Goal: Transaction & Acquisition: Purchase product/service

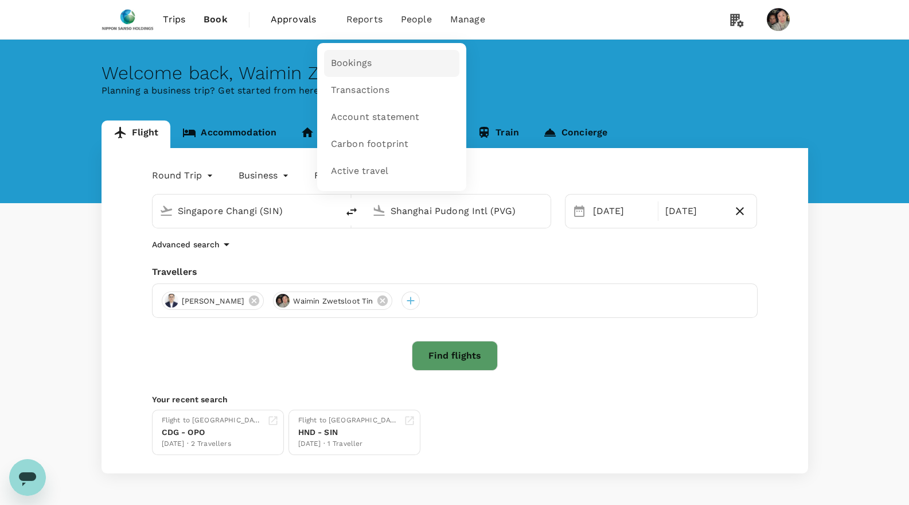
click at [349, 59] on span "Bookings" at bounding box center [351, 63] width 41 height 13
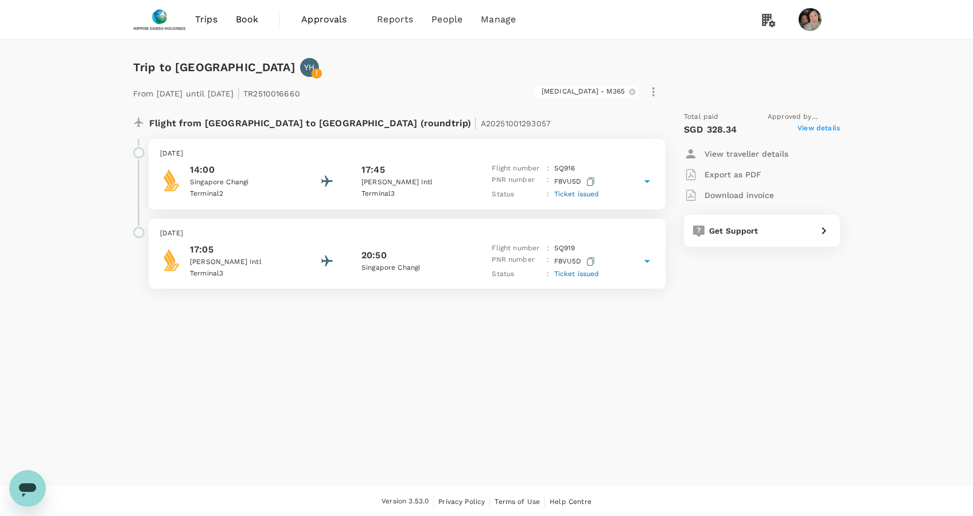
click at [803, 129] on span "View details" at bounding box center [819, 130] width 42 height 14
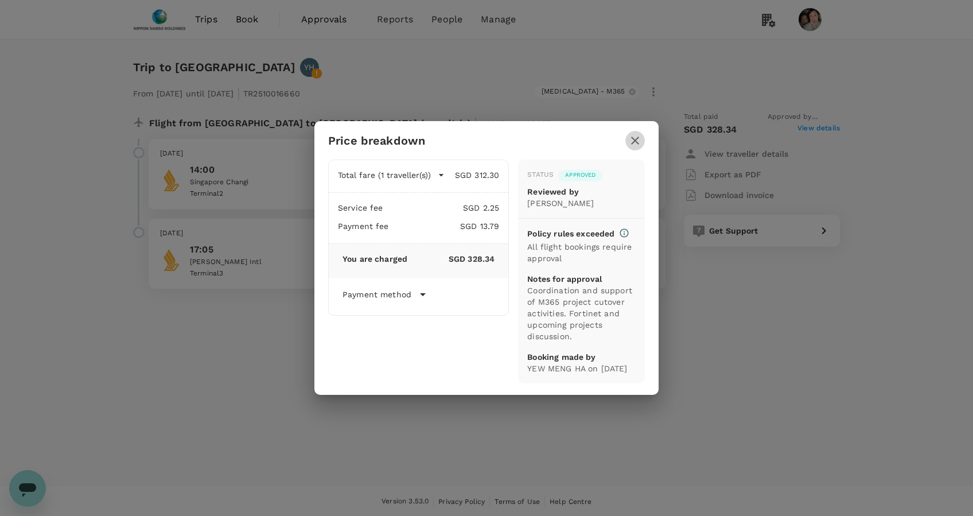
click at [641, 134] on icon "button" at bounding box center [635, 141] width 14 height 14
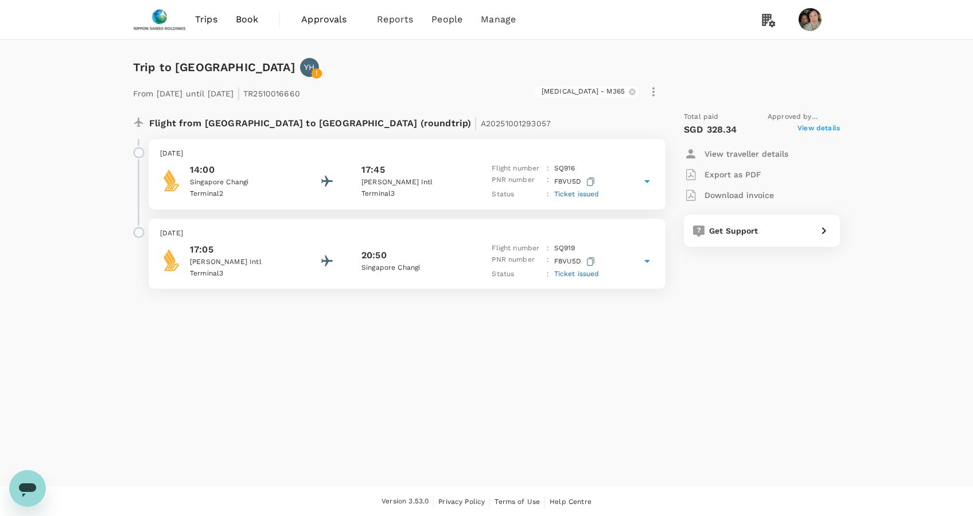
click at [565, 193] on span "Ticket issued" at bounding box center [576, 194] width 45 height 8
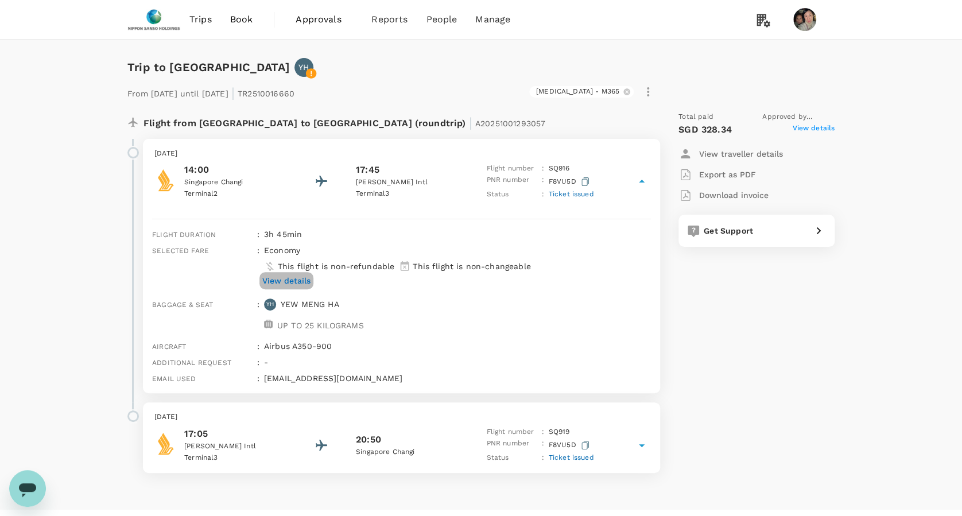
click at [305, 280] on p "View details" at bounding box center [286, 280] width 48 height 11
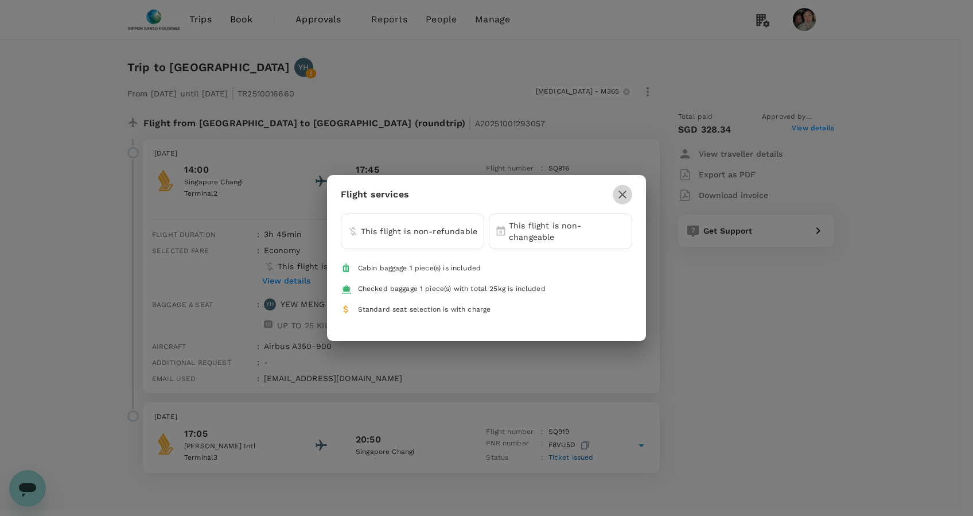
click at [625, 193] on icon "button" at bounding box center [623, 195] width 14 height 14
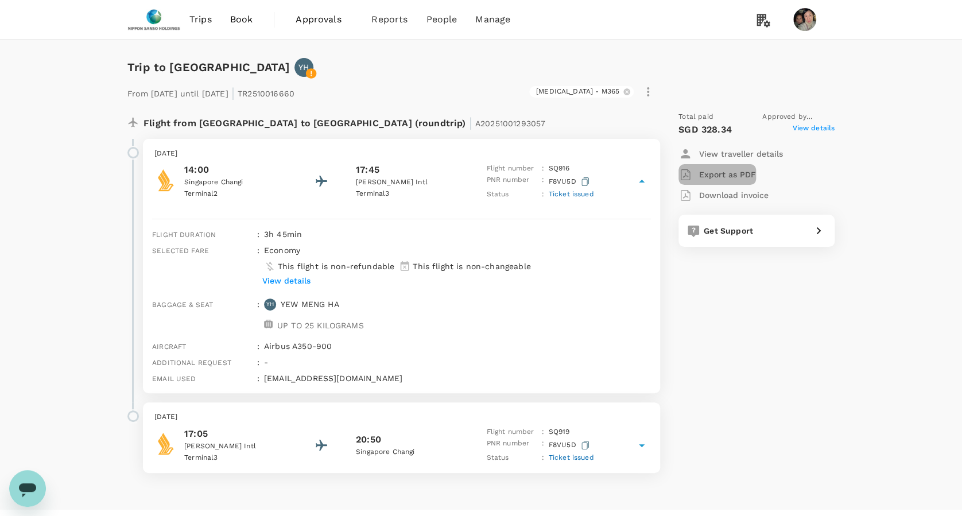
click at [716, 170] on p "Export as PDF" at bounding box center [727, 174] width 57 height 11
click at [246, 18] on span "Book" at bounding box center [241, 20] width 23 height 14
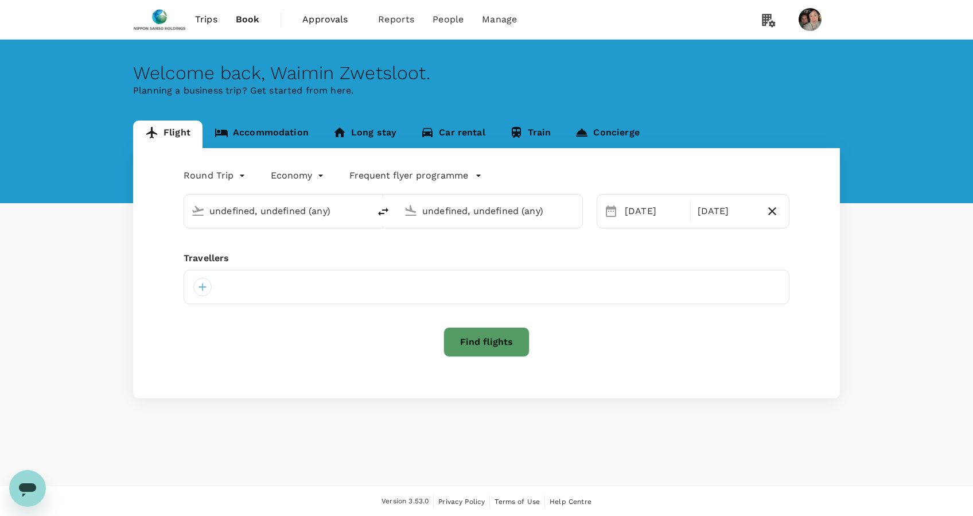
type input "Singapore Changi (SIN)"
type input "Shanghai Pudong Intl (PVG)"
type input "business"
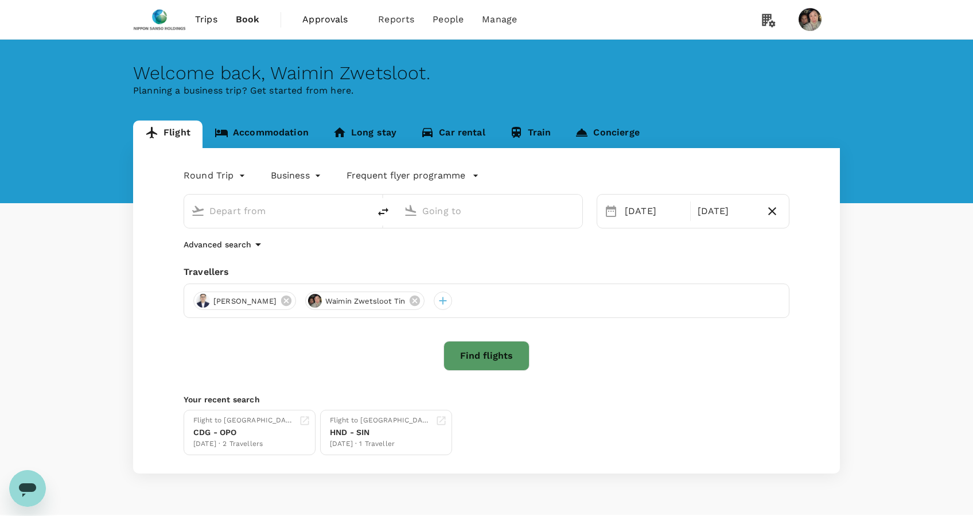
type input "Singapore Changi (SIN)"
type input "Shanghai Pudong Intl (PVG)"
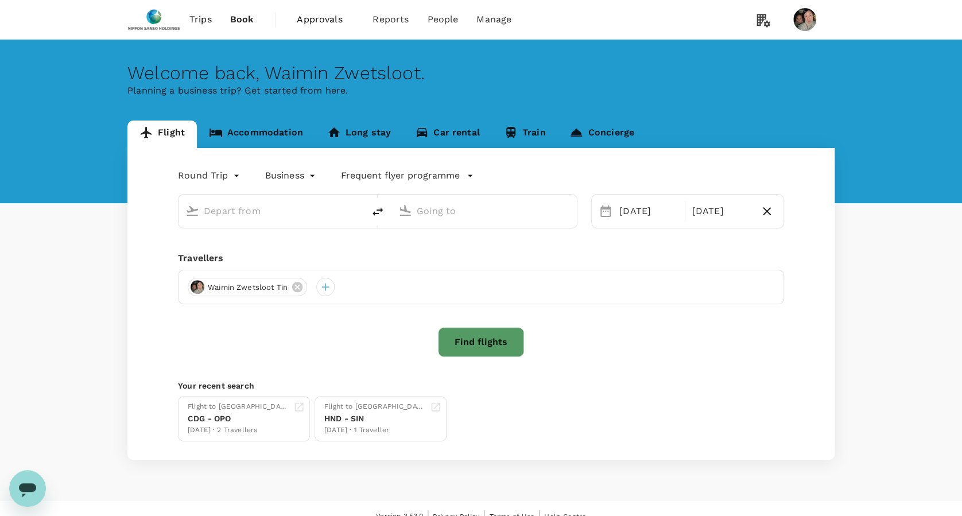
type input "Singapore Changi (SIN)"
type input "Shanghai Pudong Intl (PVG)"
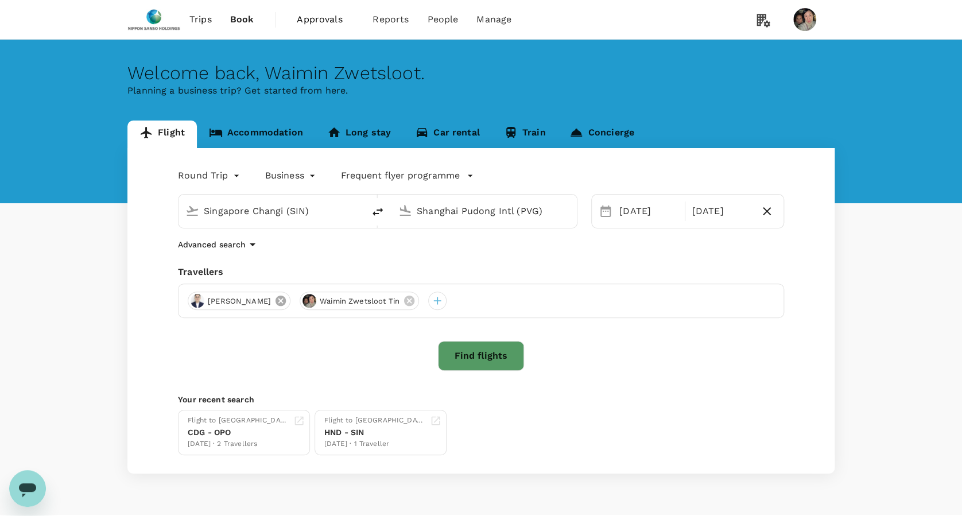
click at [274, 301] on icon at bounding box center [280, 300] width 13 height 13
click at [490, 353] on button "Find flights" at bounding box center [481, 356] width 86 height 30
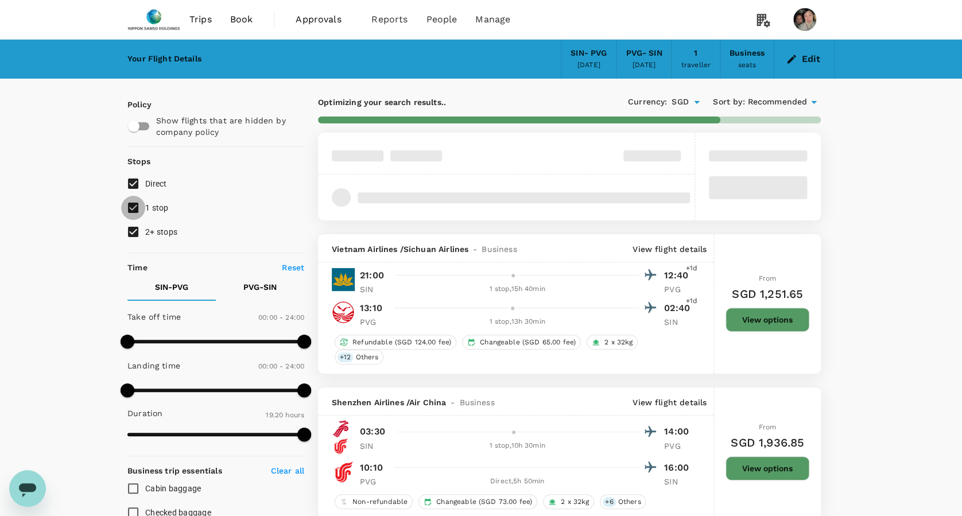
click at [143, 211] on input "1 stop" at bounding box center [133, 208] width 24 height 24
checkbox input "false"
click at [141, 225] on input "2+ stops" at bounding box center [133, 232] width 24 height 24
checkbox input "false"
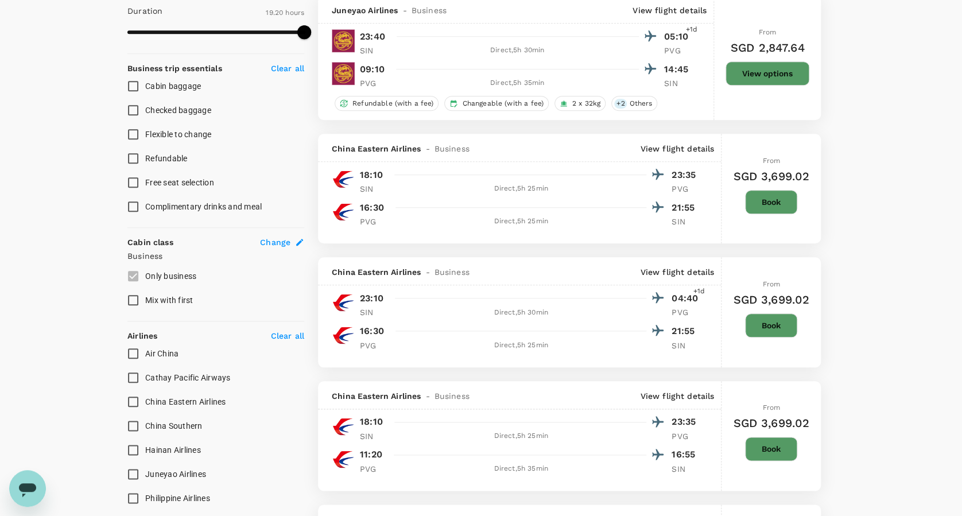
scroll to position [535, 0]
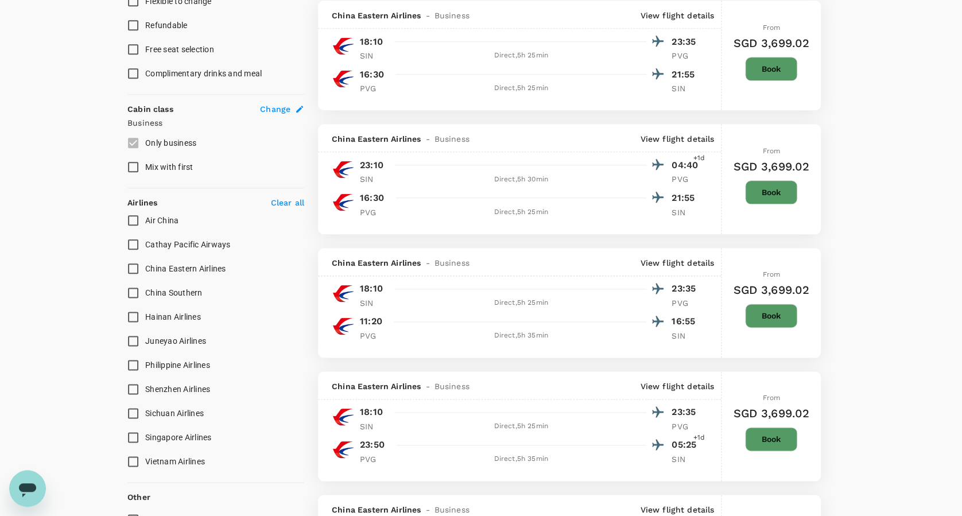
click at [140, 434] on input "Singapore Airlines" at bounding box center [133, 437] width 24 height 24
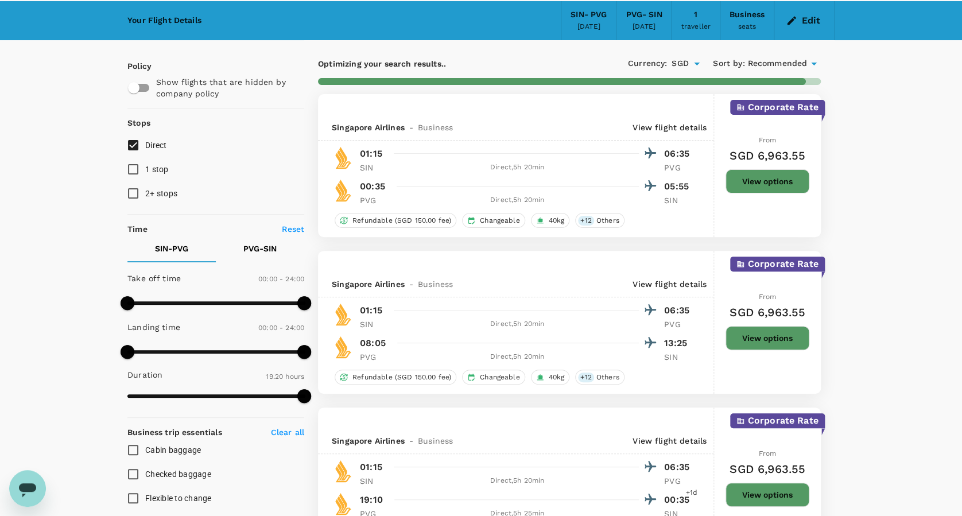
scroll to position [0, 0]
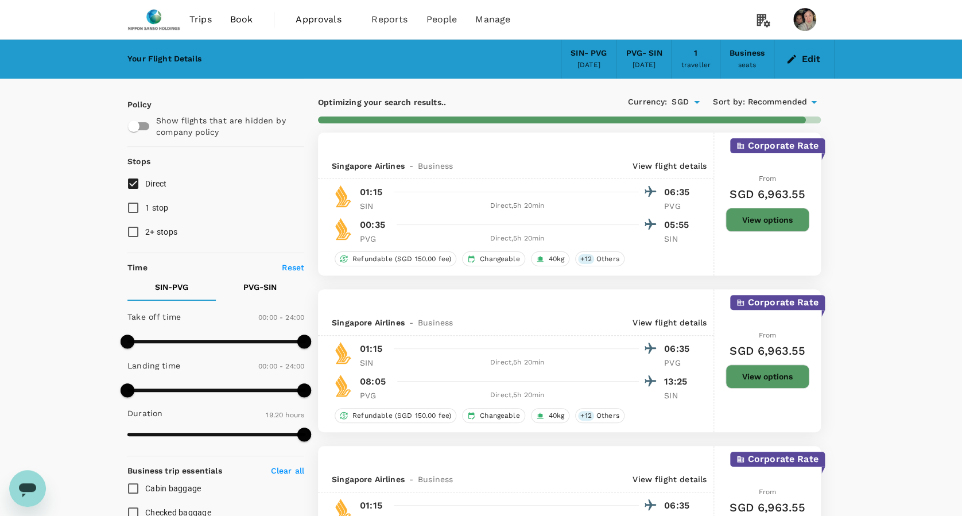
checkbox input "false"
checkbox input "true"
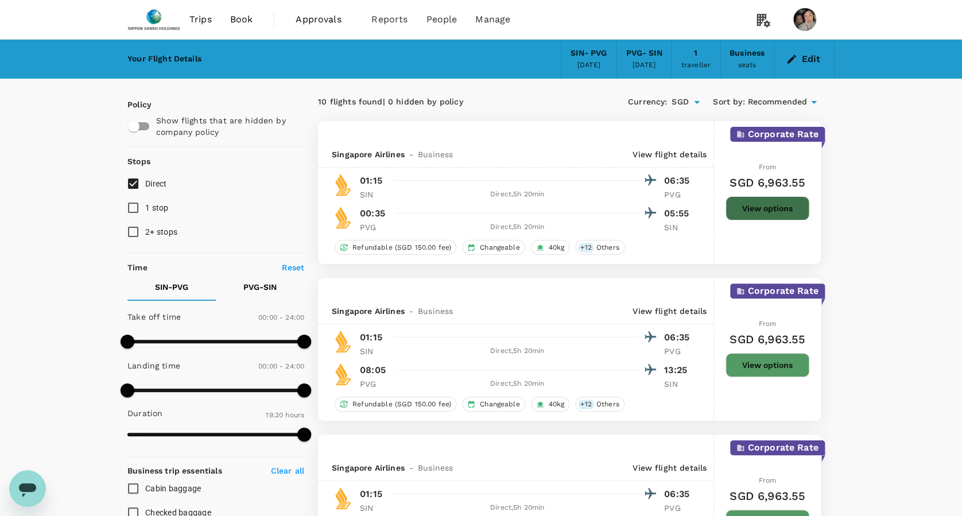
click at [768, 198] on button "View options" at bounding box center [767, 208] width 84 height 24
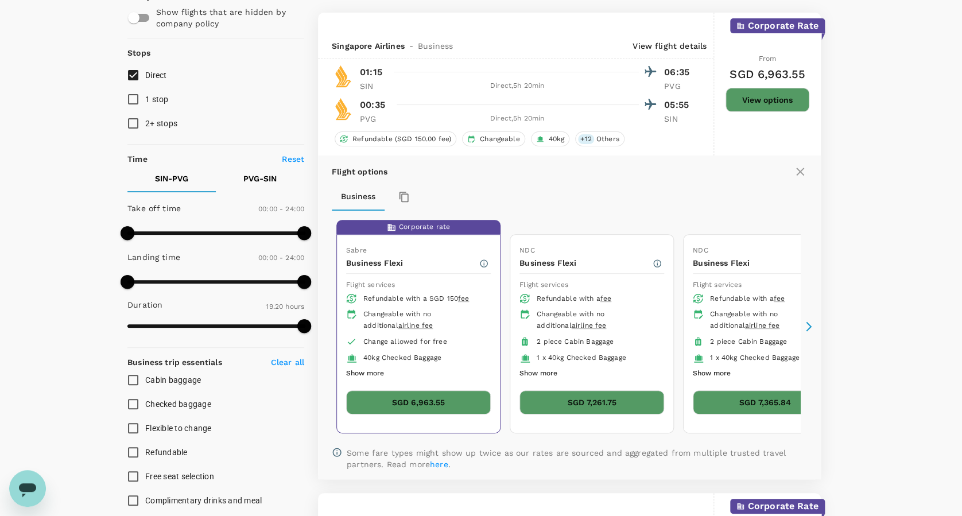
scroll to position [120, 0]
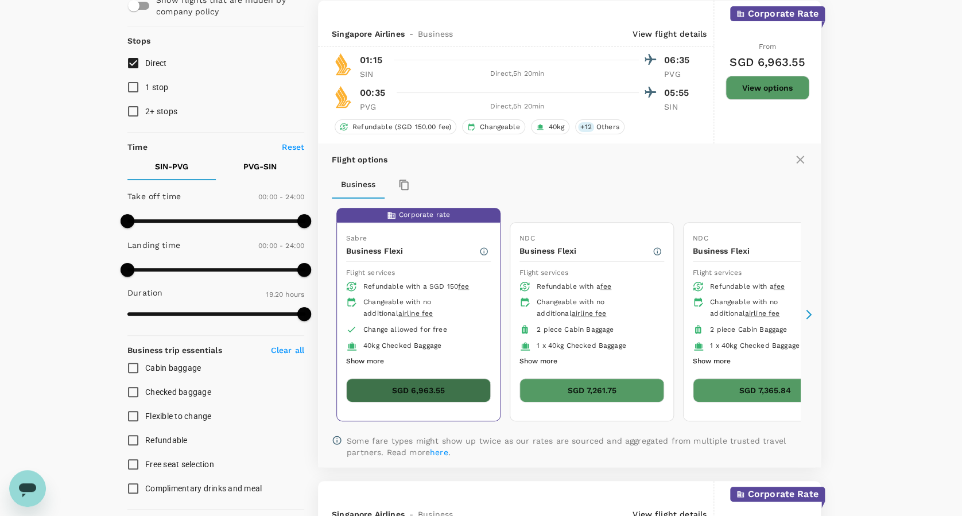
click at [422, 382] on button "SGD 6,963.55" at bounding box center [418, 390] width 145 height 24
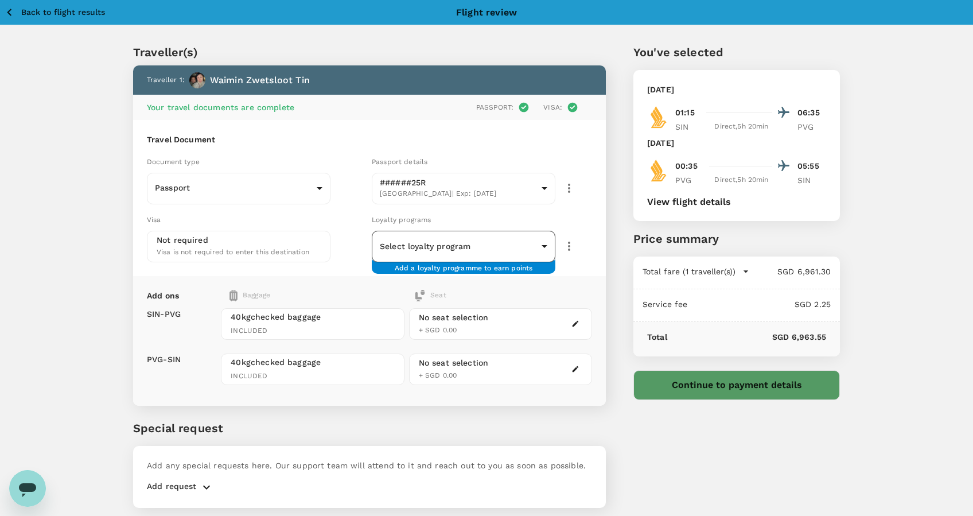
click at [536, 245] on body "Back to flight results Flight review Traveller(s) Traveller 1 : Waimin Zwetsloo…" at bounding box center [486, 276] width 973 height 553
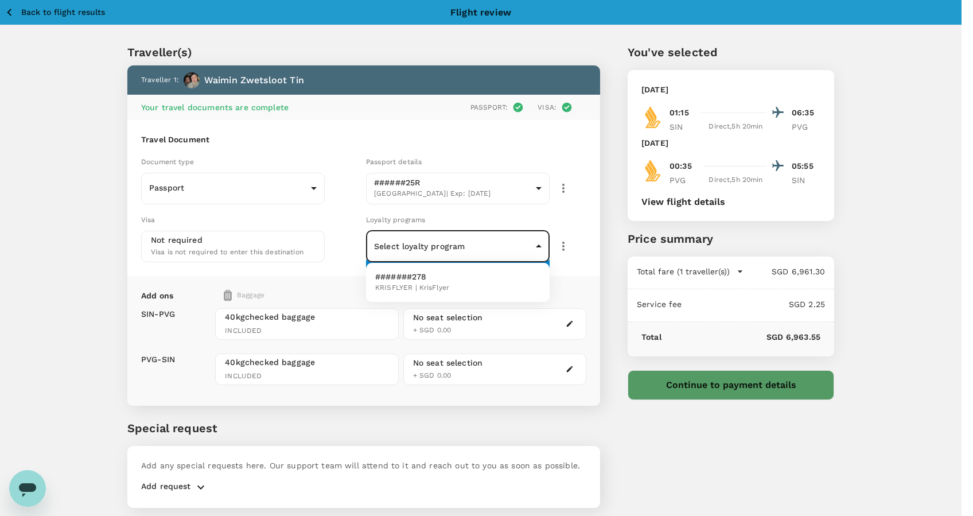
click at [111, 298] on div at bounding box center [486, 258] width 973 height 516
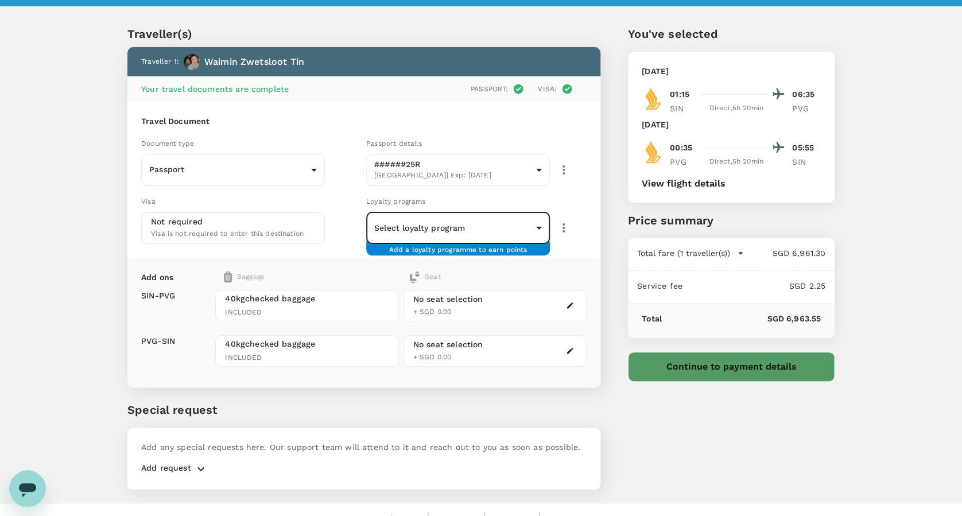
scroll to position [33, 0]
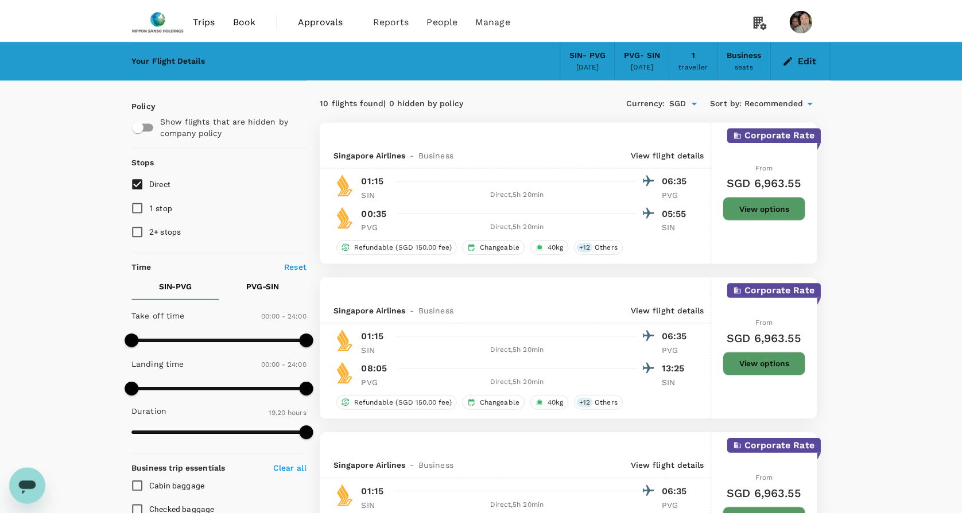
scroll to position [3, 0]
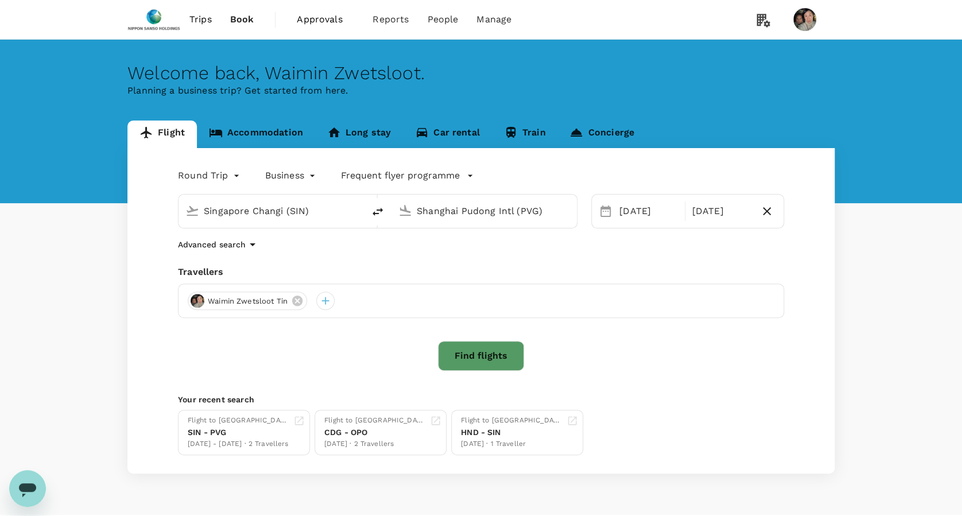
type input "Singapore Changi (SIN)"
type input "Shanghai Pudong Intl (PVG)"
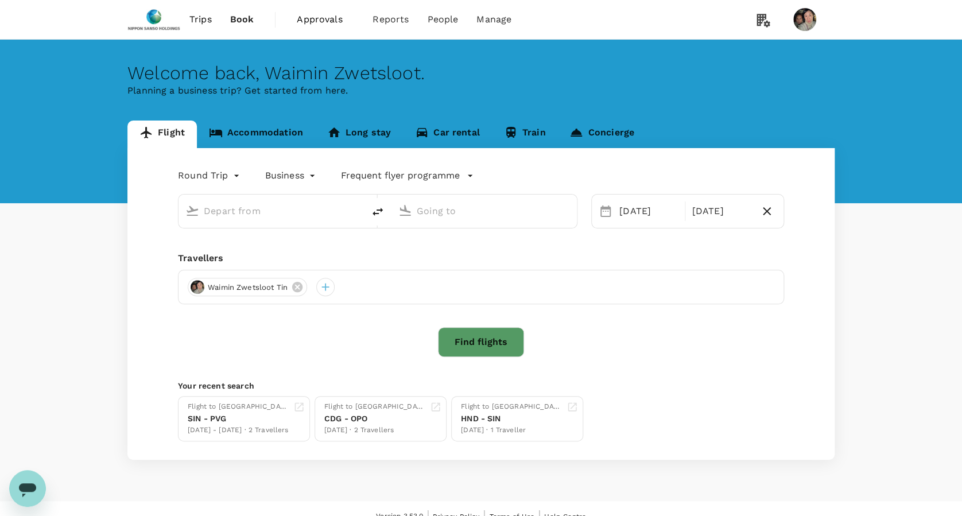
type input "Singapore Changi (SIN)"
type input "Shanghai Pudong Intl (PVG)"
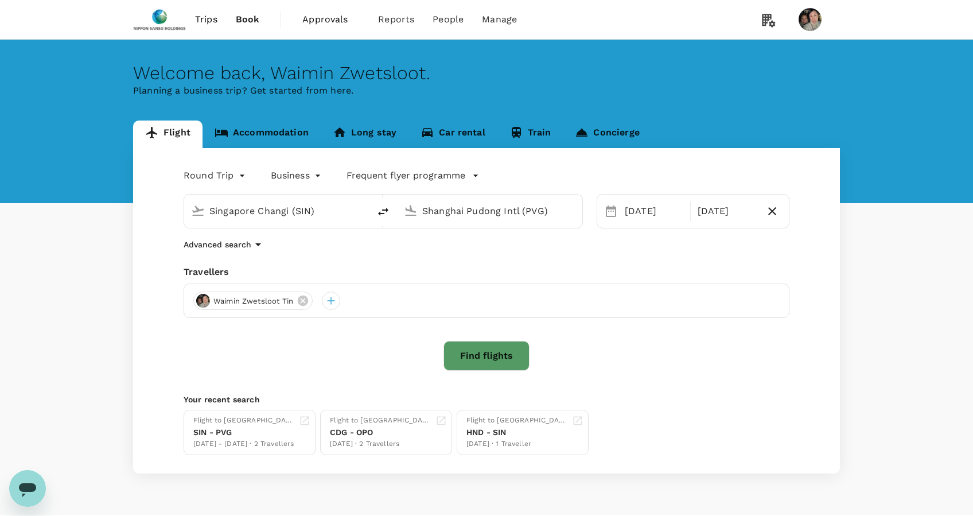
click at [290, 173] on body "Trips Book Approvals 0 Reports People Manage Welcome back , Waimin Zwetsloot . …" at bounding box center [486, 273] width 973 height 546
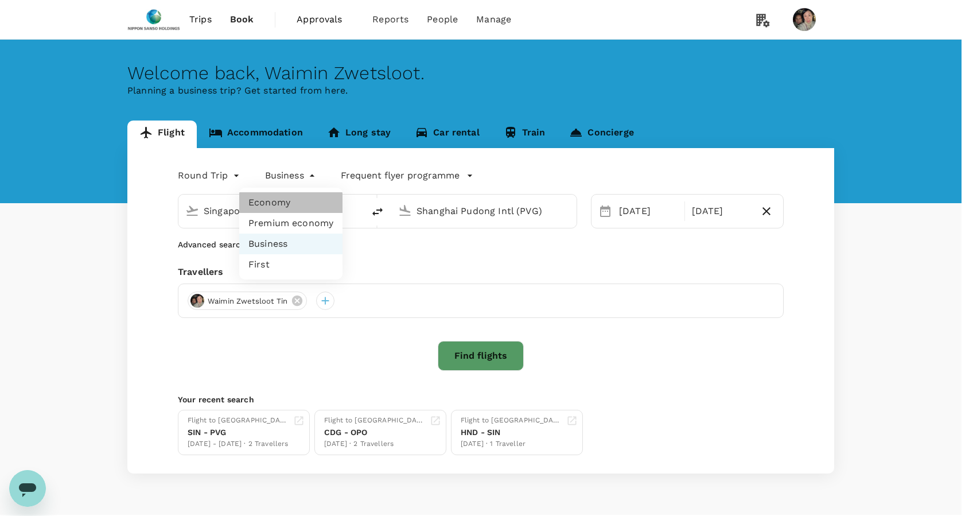
click at [289, 207] on li "Economy" at bounding box center [290, 202] width 103 height 21
type input "economy"
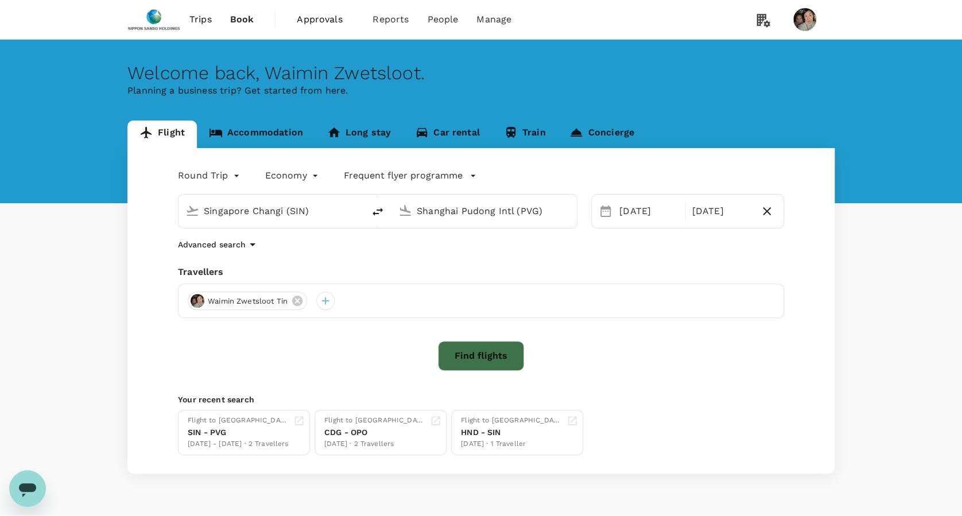
click at [497, 358] on button "Find flights" at bounding box center [481, 356] width 86 height 30
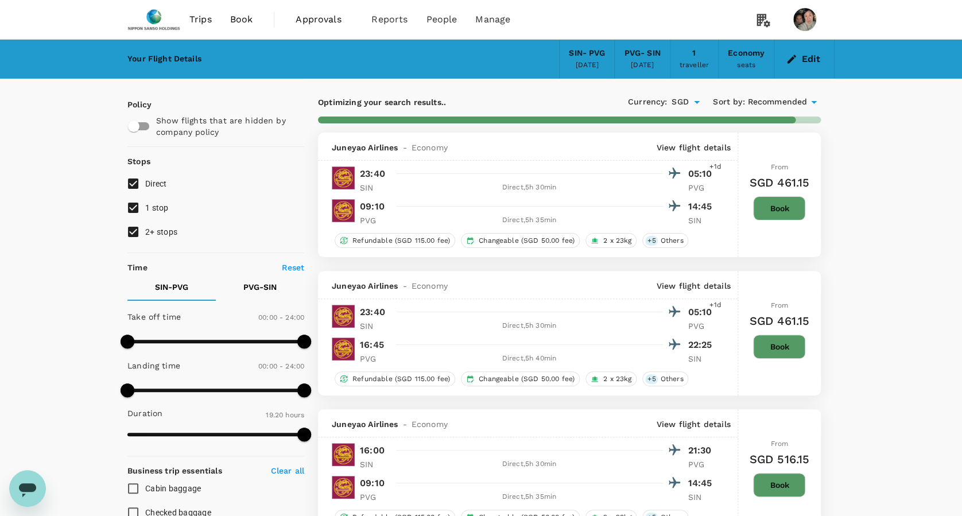
click at [806, 55] on button "Edit" at bounding box center [803, 59] width 41 height 18
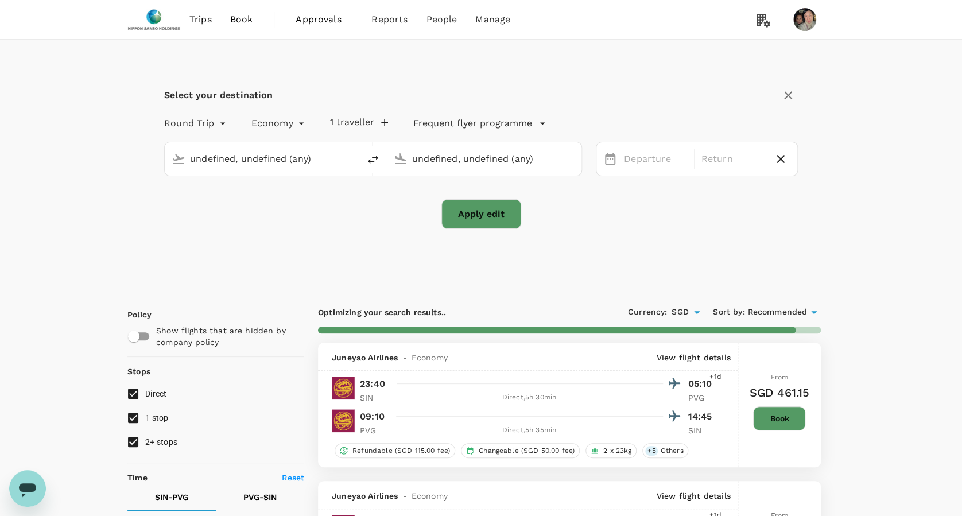
type input "Singapore Changi (SIN)"
type input "Shanghai Pudong Intl (PVG)"
type input "Singapore Changi (SIN)"
type input "Shanghai Pudong Intl (PVG)"
click at [637, 162] on div "[DATE]" at bounding box center [655, 159] width 72 height 22
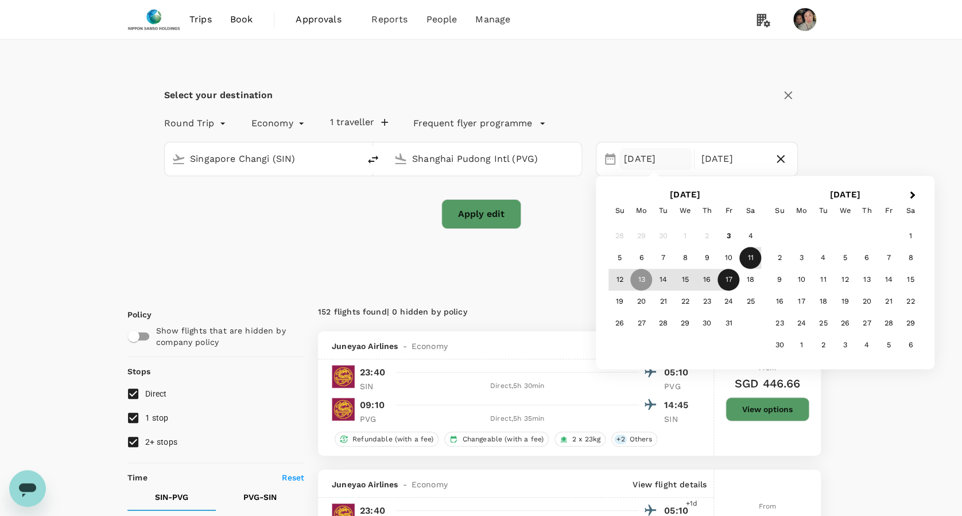
click at [748, 260] on div "11" at bounding box center [750, 258] width 22 height 22
click at [669, 289] on div "14" at bounding box center [663, 280] width 22 height 22
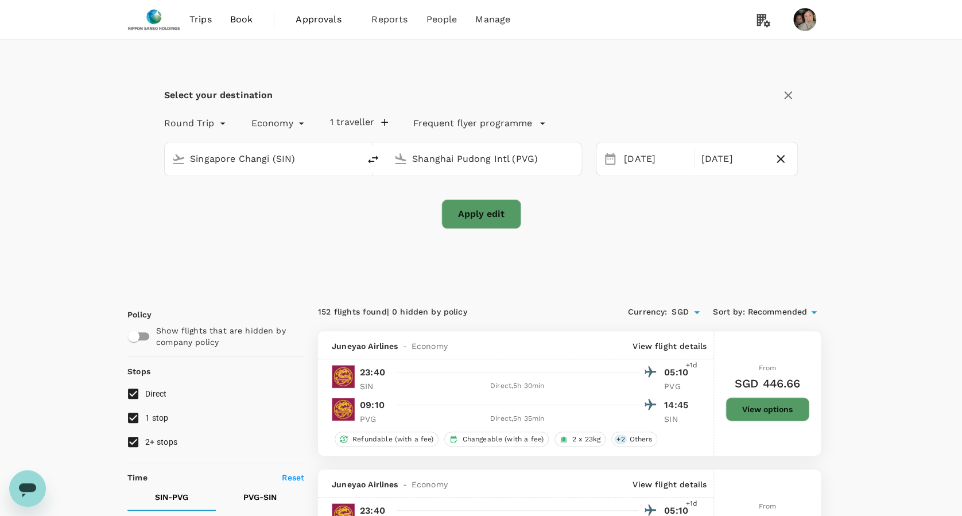
click at [491, 223] on button "Apply edit" at bounding box center [481, 214] width 80 height 30
checkbox input "false"
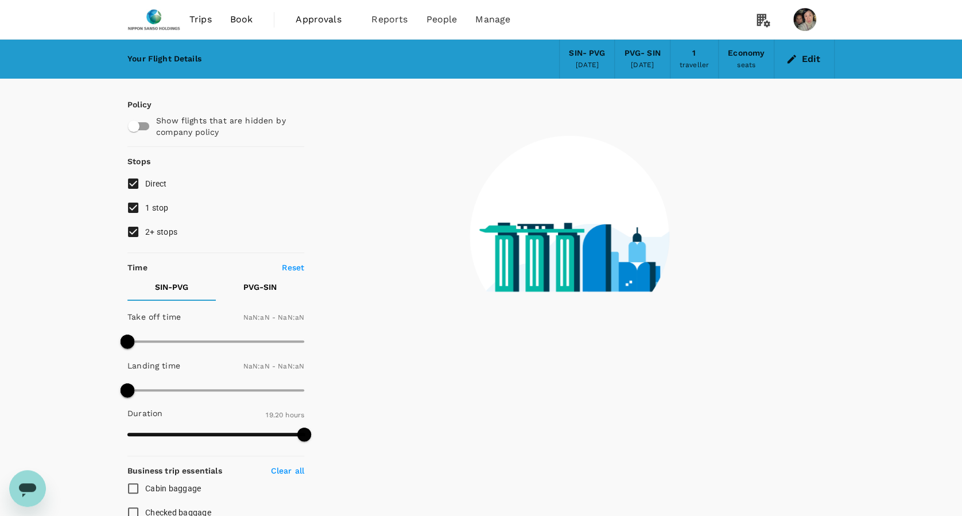
type input "1440"
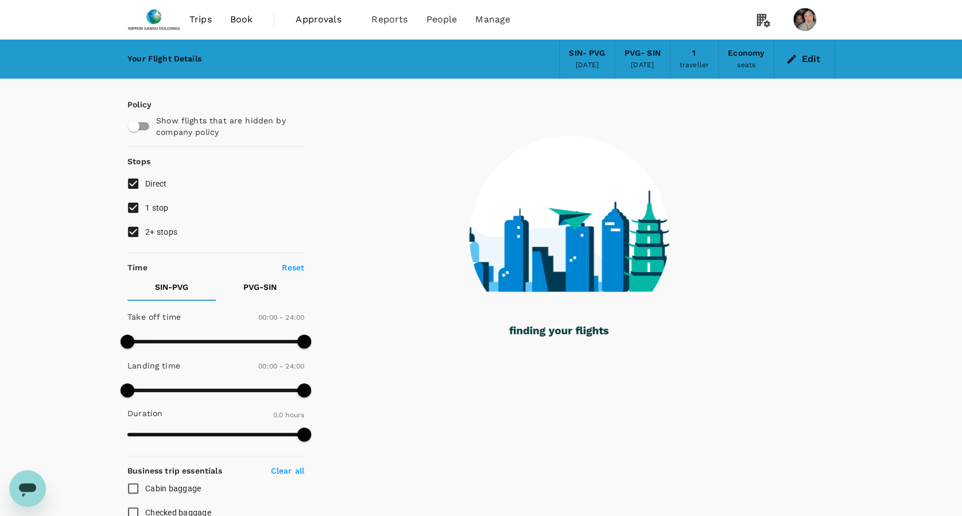
checkbox input "true"
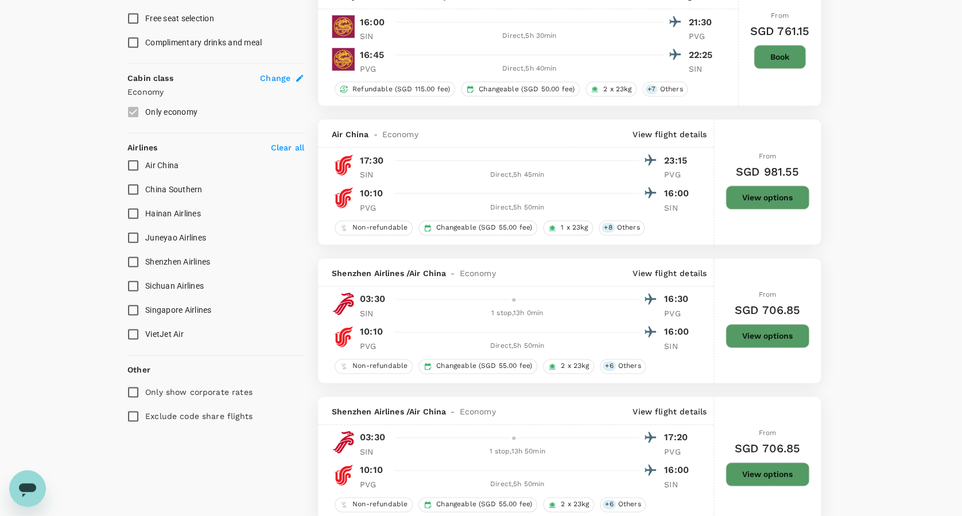
scroll to position [612, 0]
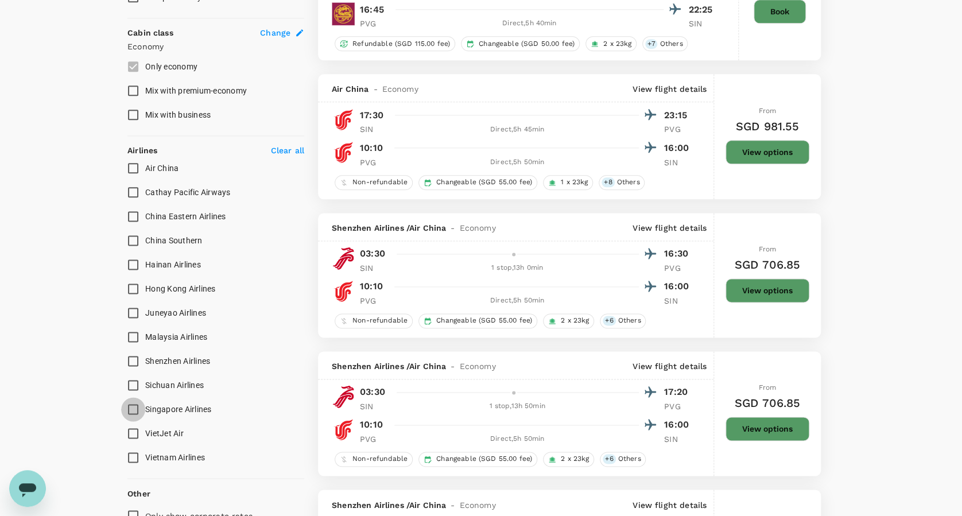
click at [129, 404] on input "Singapore Airlines" at bounding box center [133, 409] width 24 height 24
checkbox input "true"
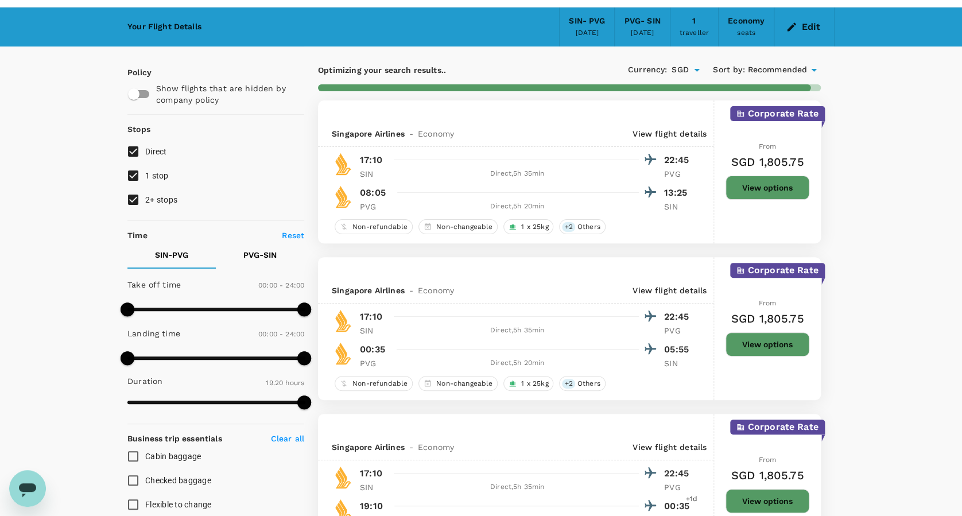
scroll to position [0, 0]
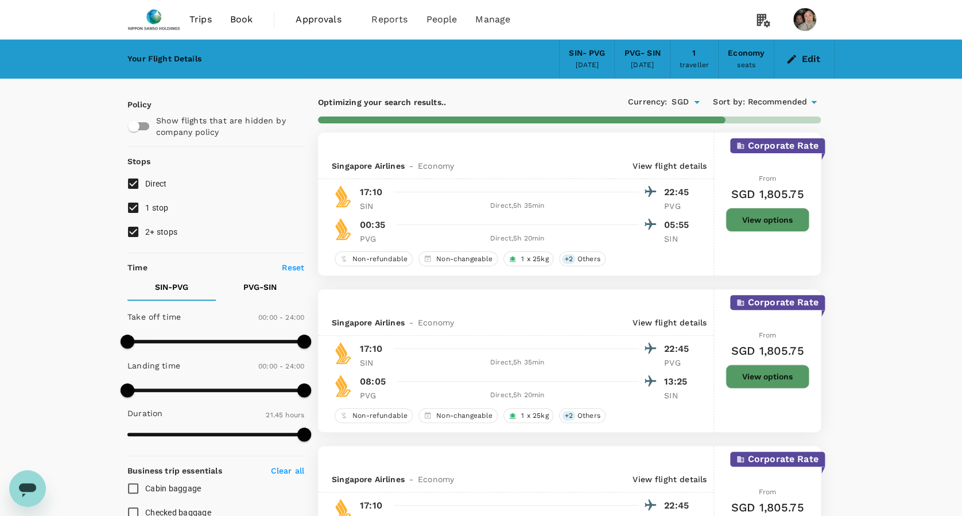
type input "1305"
checkbox input "false"
checkbox input "true"
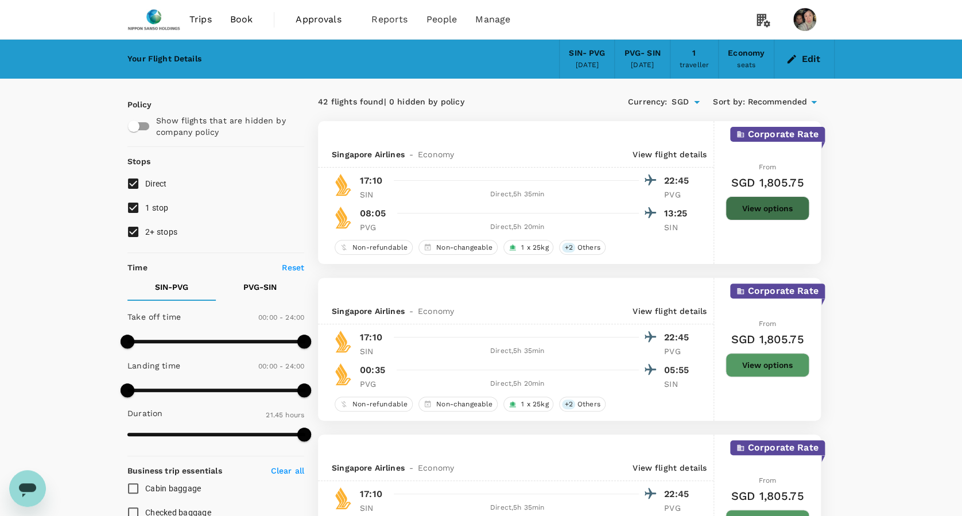
click at [794, 202] on button "View options" at bounding box center [767, 208] width 84 height 24
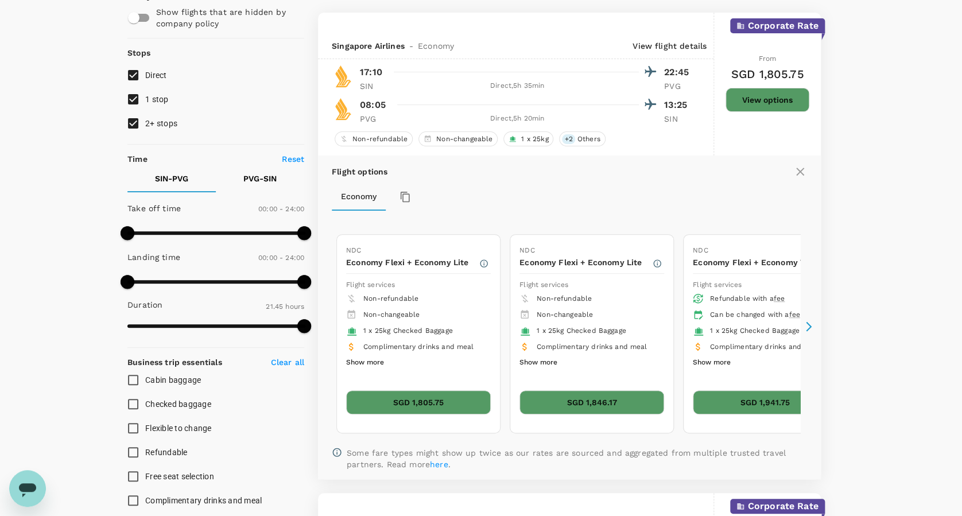
scroll to position [120, 0]
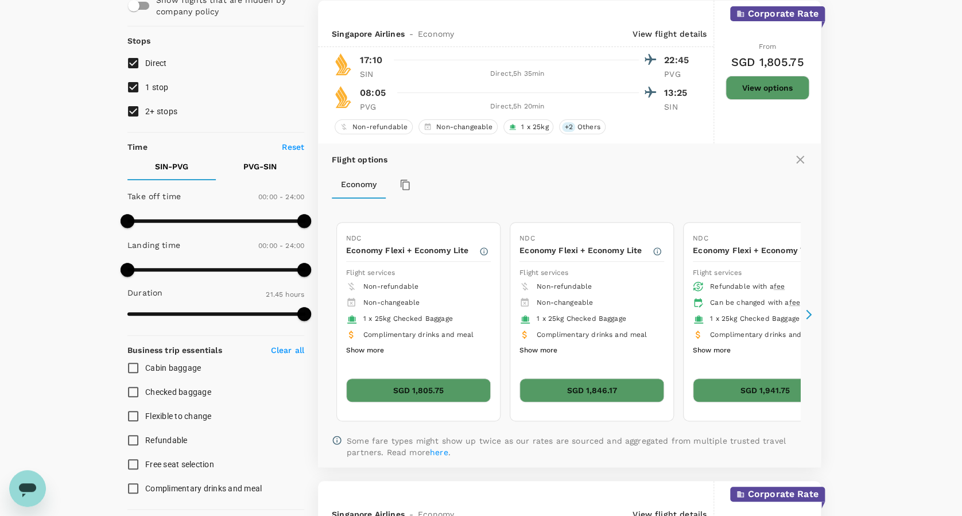
click at [392, 393] on button "SGD 1,805.75" at bounding box center [418, 390] width 145 height 24
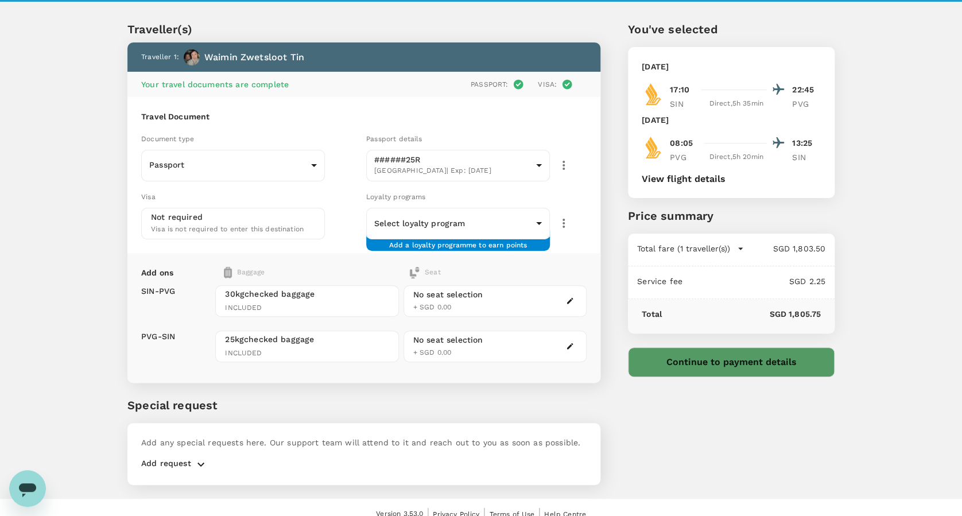
scroll to position [33, 0]
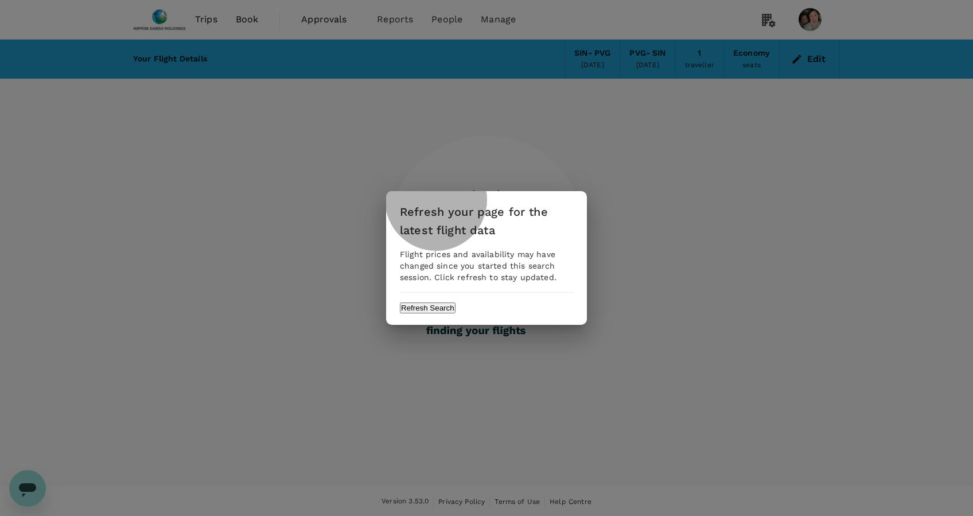
click at [456, 313] on button "Refresh Search" at bounding box center [428, 307] width 56 height 11
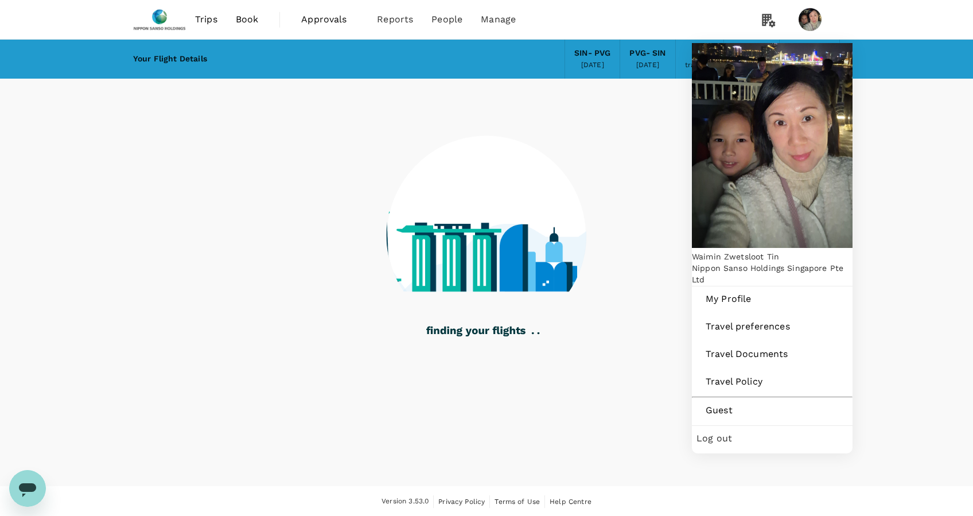
click at [733, 431] on span "Log out" at bounding box center [772, 438] width 151 height 14
